Goal: Information Seeking & Learning: Learn about a topic

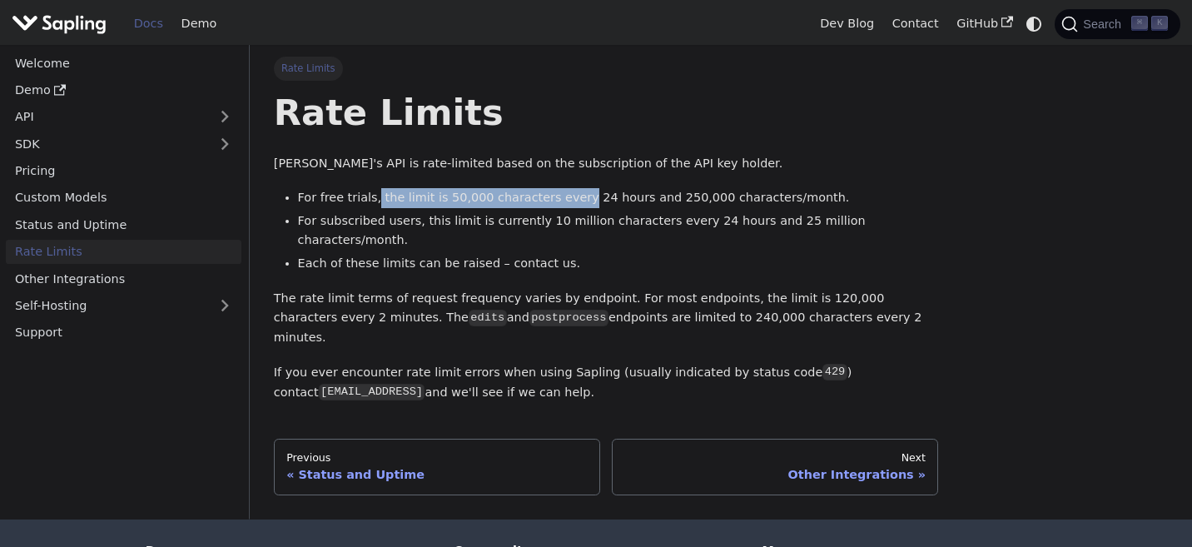
drag, startPoint x: 373, startPoint y: 201, endPoint x: 568, endPoint y: 201, distance: 195.6
click at [568, 201] on li "For free trials, the limit is 50,000 characters every 24 hours and 250,000 char…" at bounding box center [618, 198] width 641 height 20
click at [772, 254] on li "Each of these limits can be raised – contact us." at bounding box center [618, 264] width 641 height 20
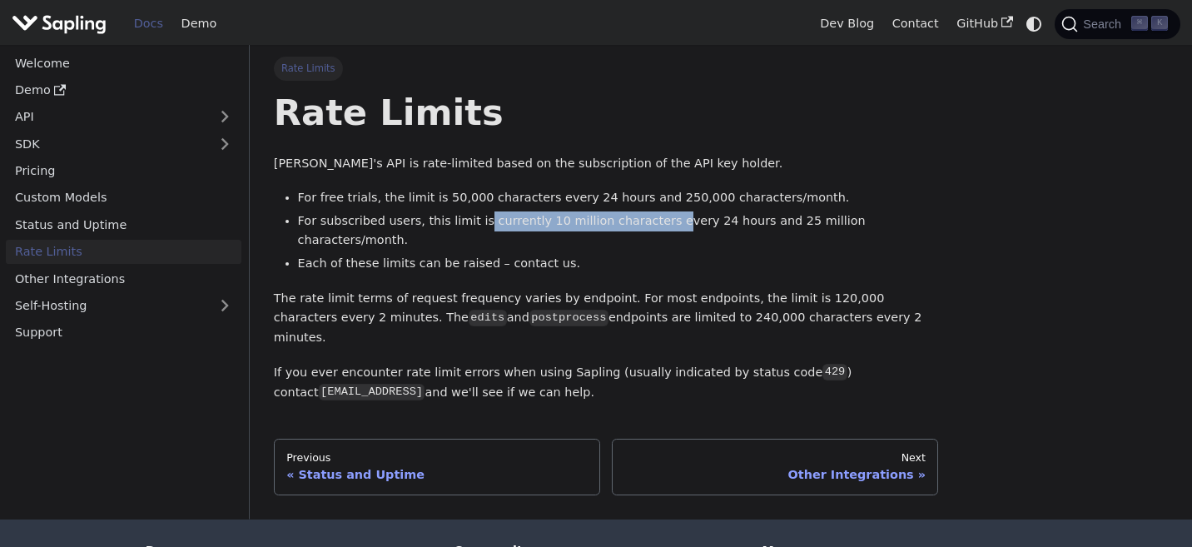
drag, startPoint x: 475, startPoint y: 223, endPoint x: 656, endPoint y: 223, distance: 180.6
click at [656, 223] on li "For subscribed users, this limit is currently 10 million characters every 24 ho…" at bounding box center [618, 231] width 641 height 40
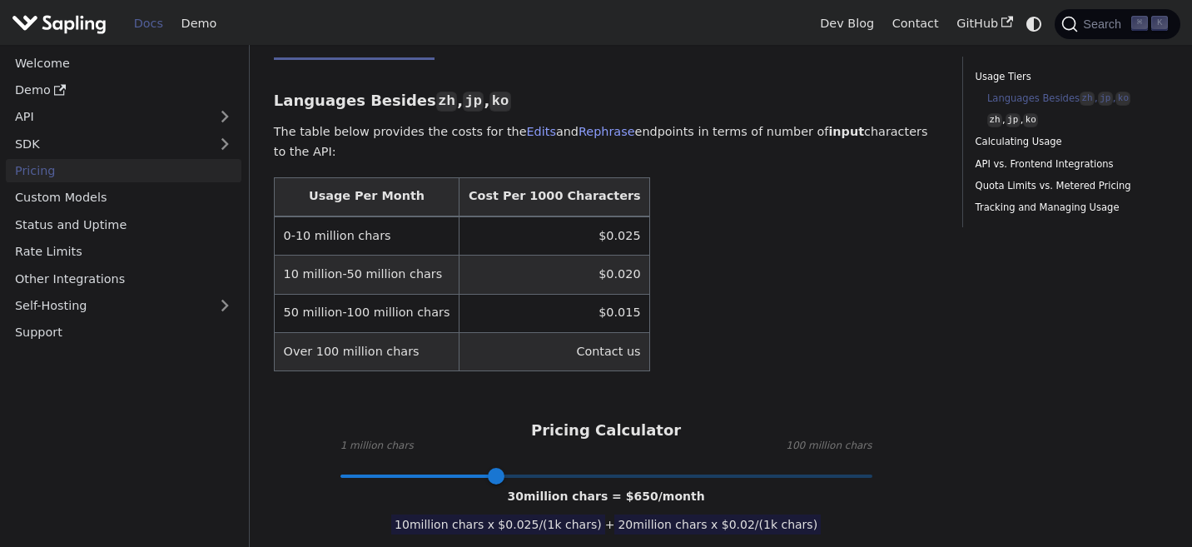
scroll to position [495, 0]
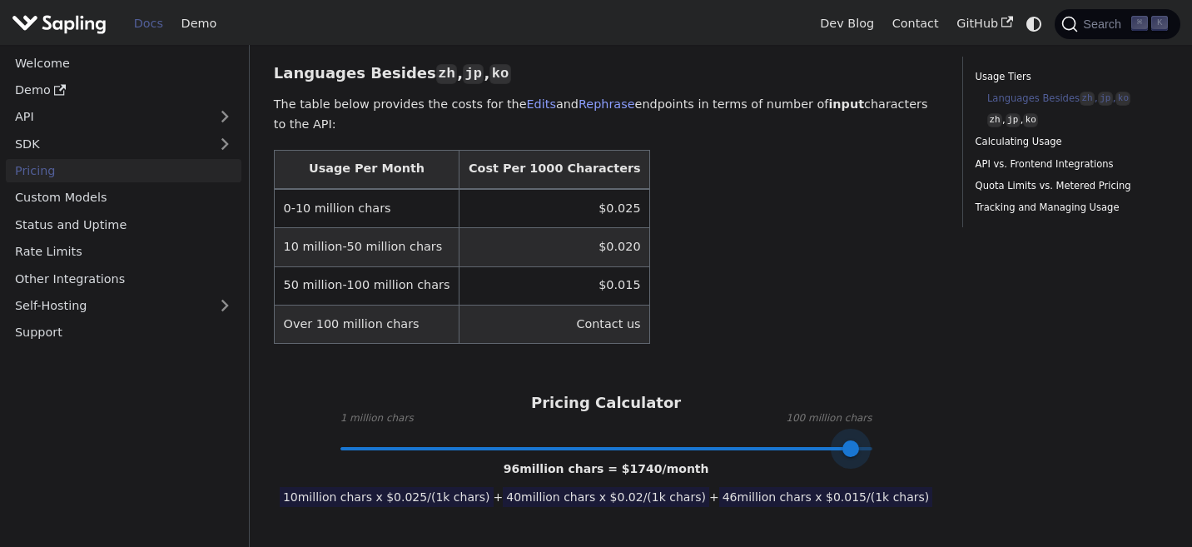
type input "100"
drag, startPoint x: 501, startPoint y: 451, endPoint x: 903, endPoint y: 451, distance: 402.0
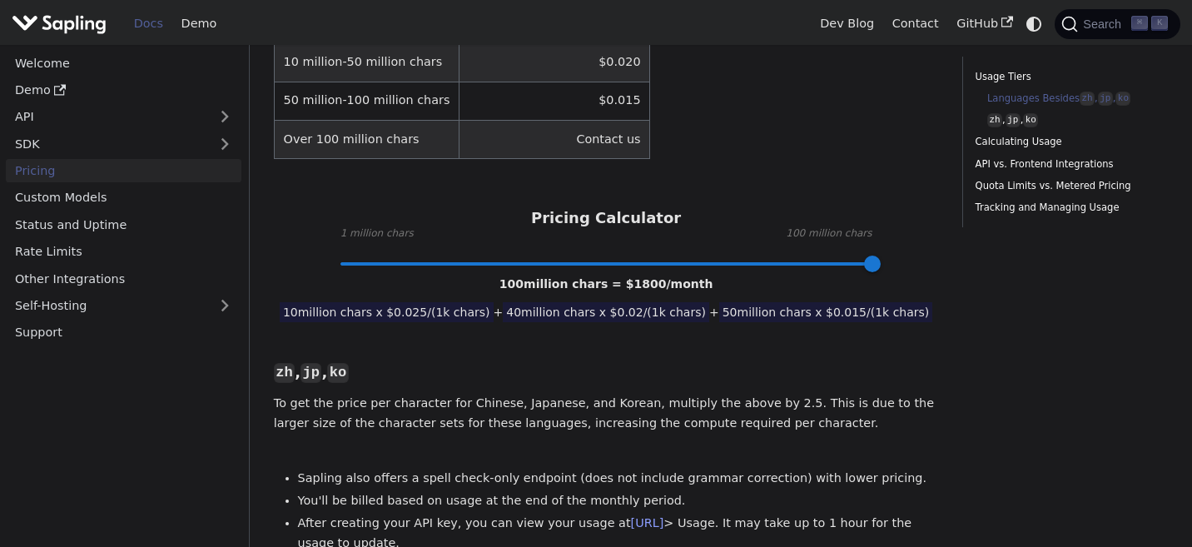
scroll to position [681, 0]
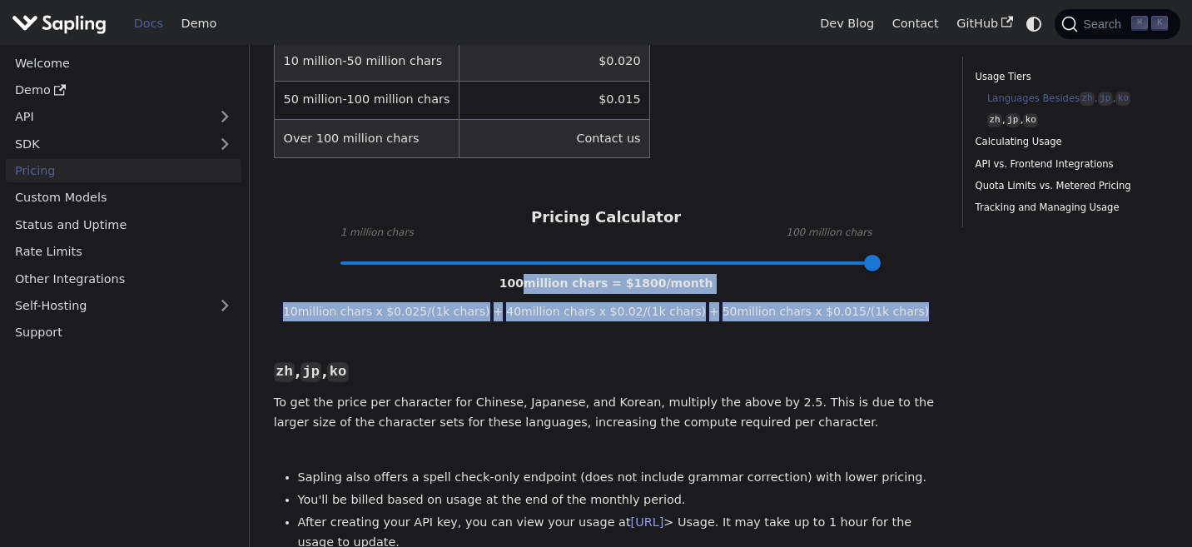
drag, startPoint x: 513, startPoint y: 281, endPoint x: 534, endPoint y: 281, distance: 21.6
click at [533, 291] on div "100 million chars = $ 1800 /month" at bounding box center [606, 284] width 214 height 20
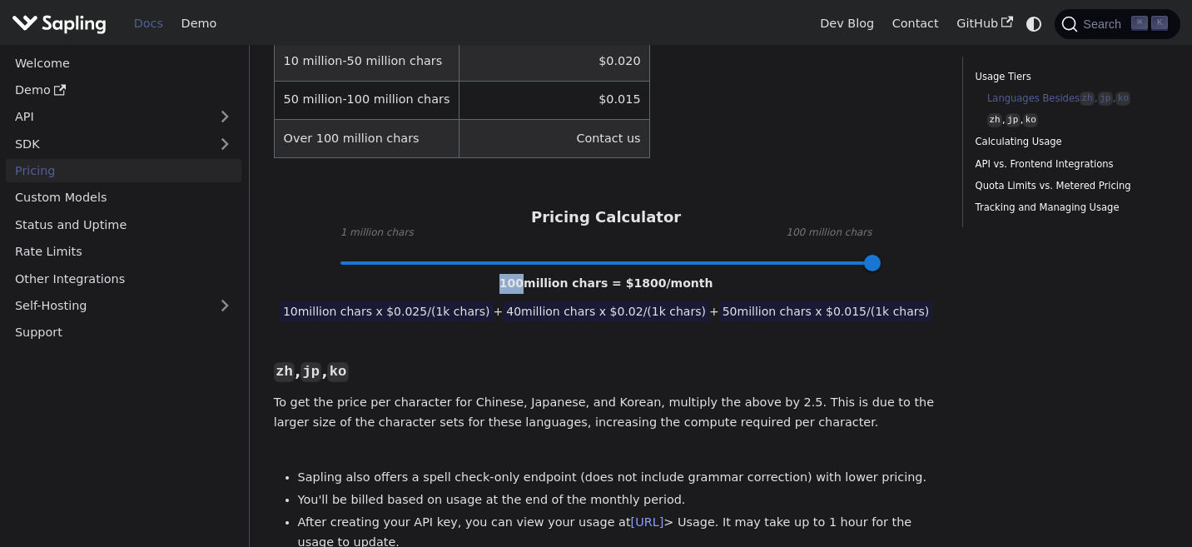
drag, startPoint x: 533, startPoint y: 289, endPoint x: 515, endPoint y: 288, distance: 17.5
click at [515, 288] on span "100 million chars = $ 1800 /month" at bounding box center [606, 282] width 214 height 13
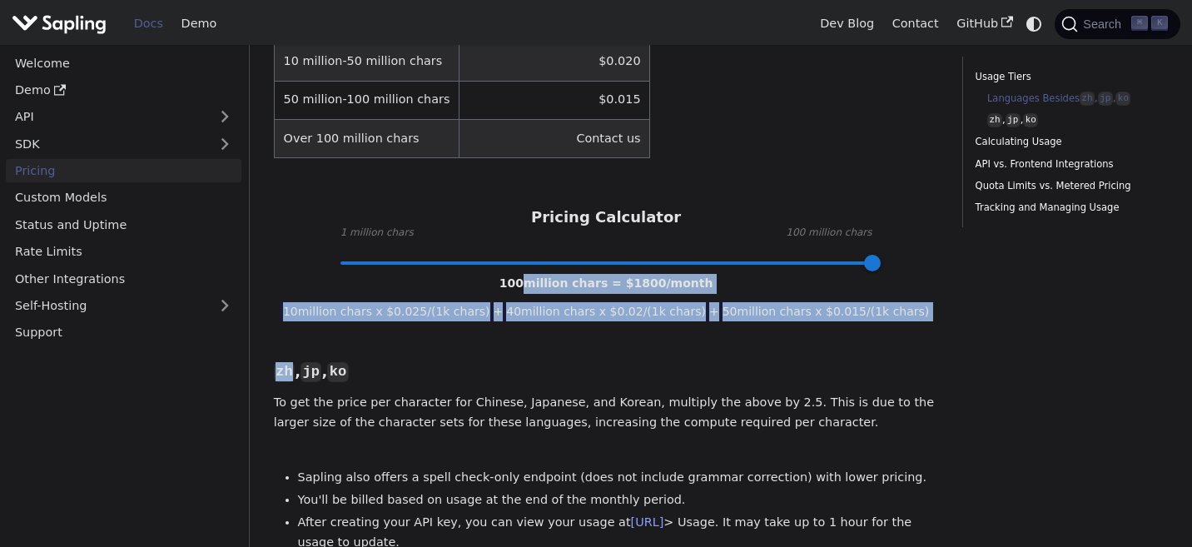
drag, startPoint x: 505, startPoint y: 280, endPoint x: 532, endPoint y: 280, distance: 26.6
click at [532, 287] on span "100 million chars = $ 1800 /month" at bounding box center [606, 282] width 214 height 13
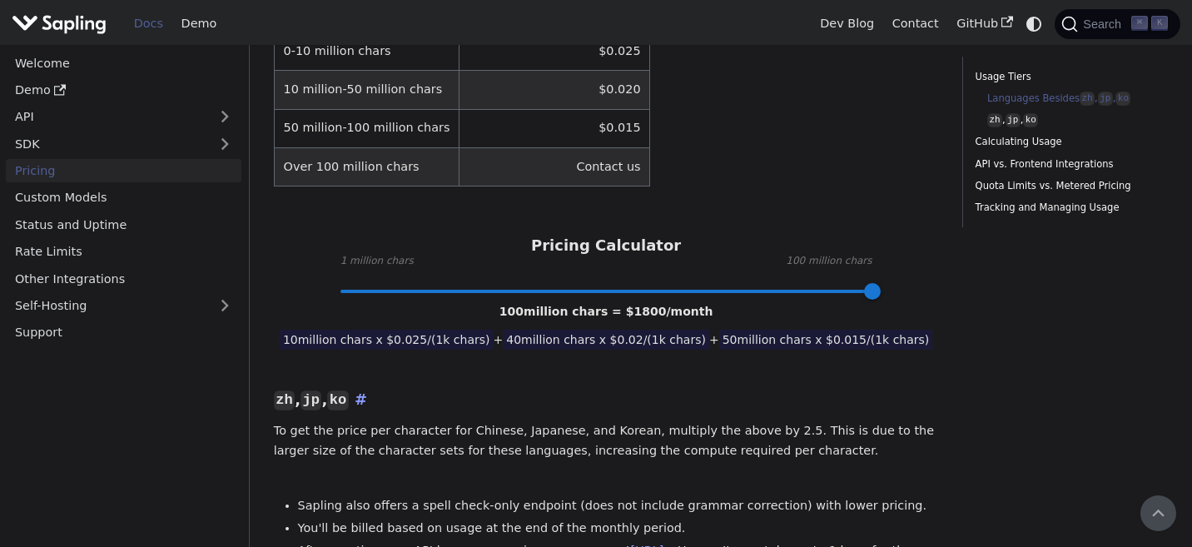
scroll to position [635, 0]
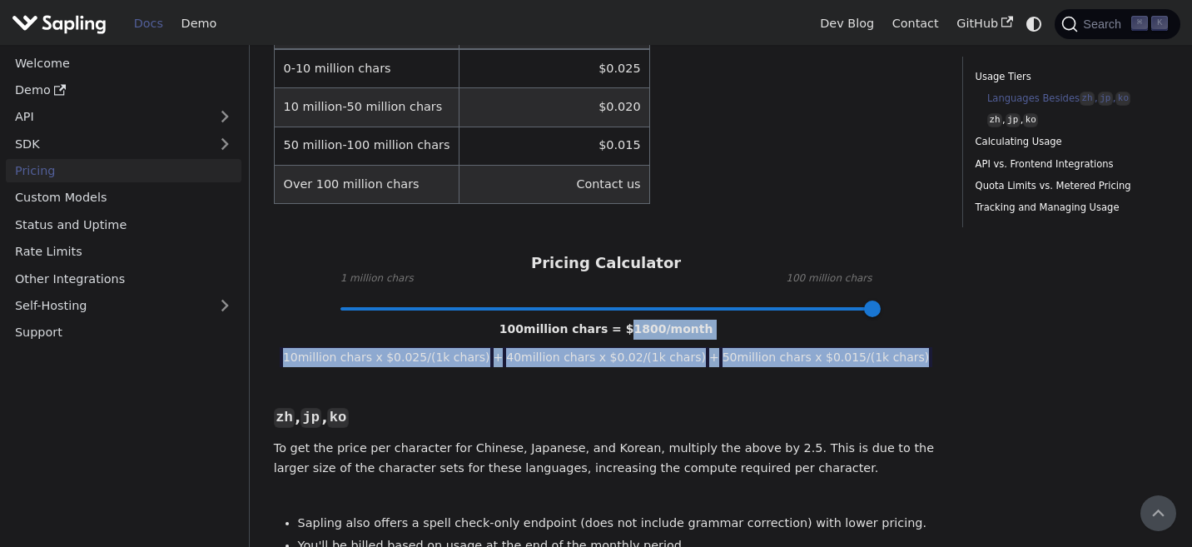
drag, startPoint x: 623, startPoint y: 330, endPoint x: 701, endPoint y: 331, distance: 78.2
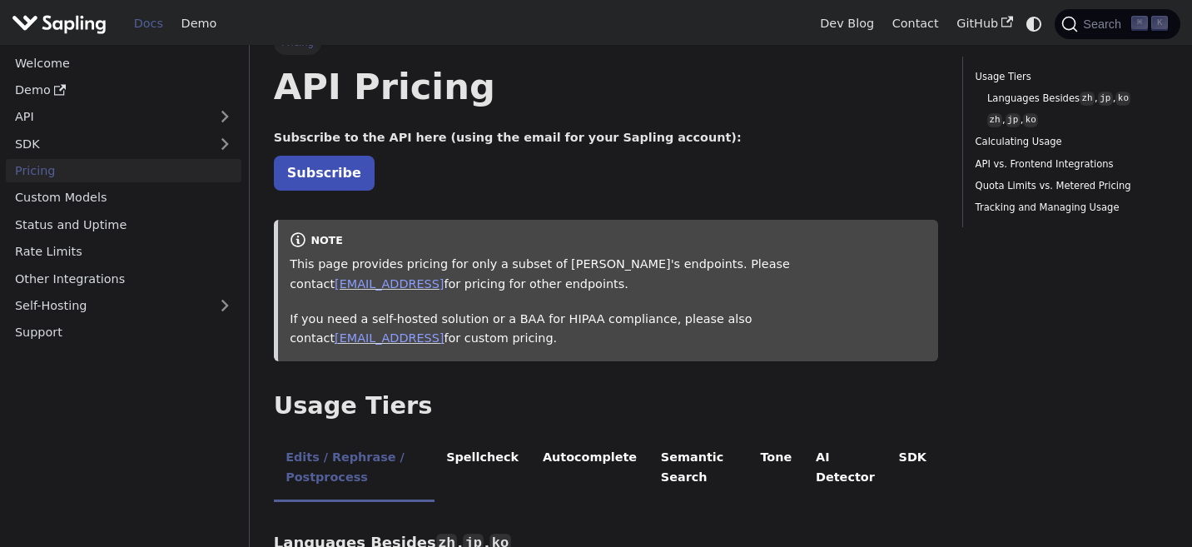
scroll to position [0, 0]
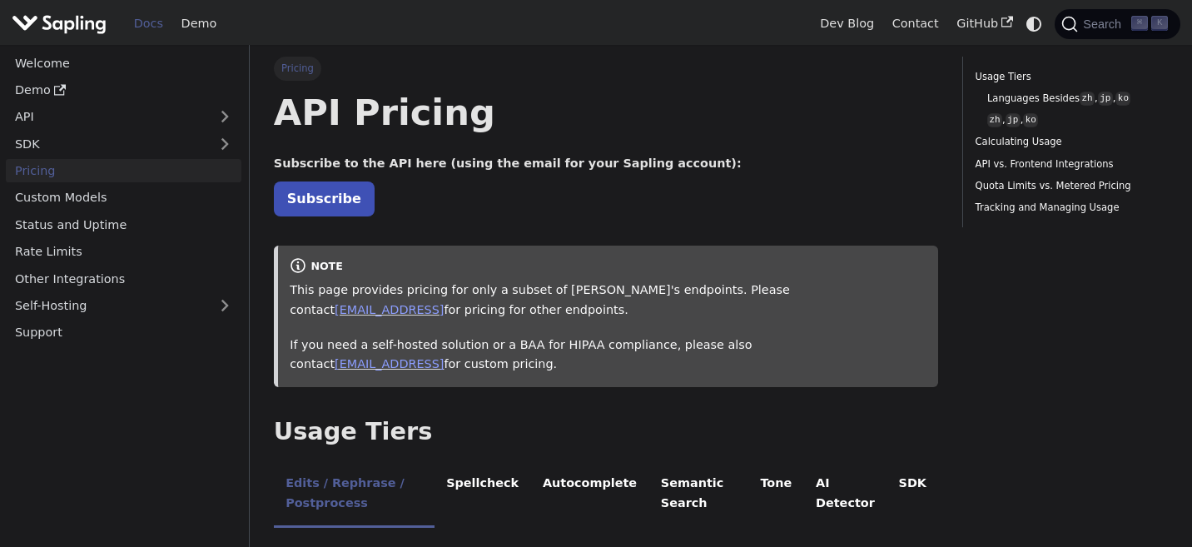
click at [490, 93] on h1 "API Pricing" at bounding box center [606, 112] width 665 height 45
